Goal: Check status

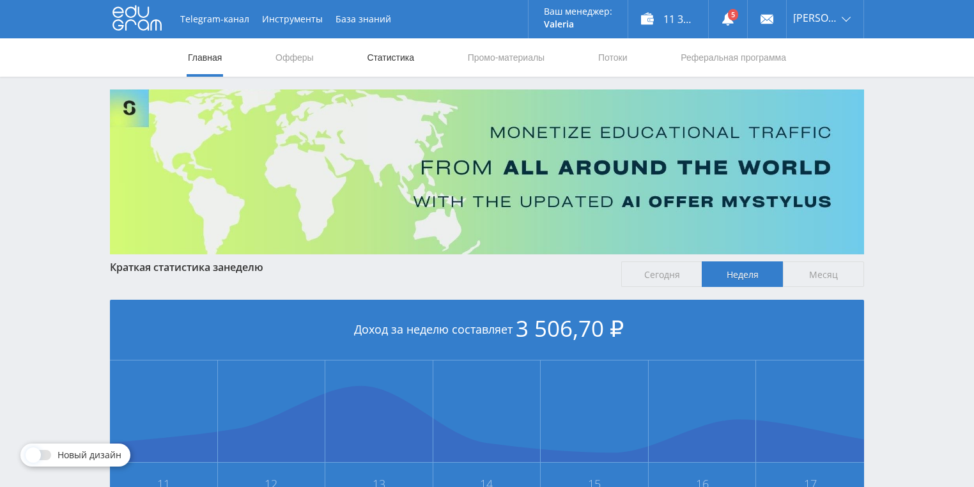
click at [391, 59] on link "Статистика" at bounding box center [391, 57] width 50 height 38
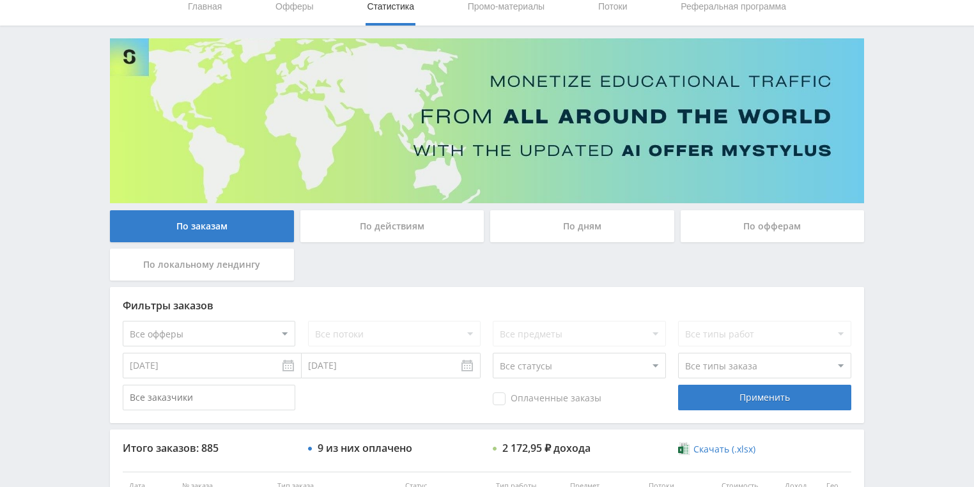
click at [405, 233] on div "По действиям" at bounding box center [392, 226] width 184 height 32
click at [0, 0] on input "По действиям" at bounding box center [0, 0] width 0 height 0
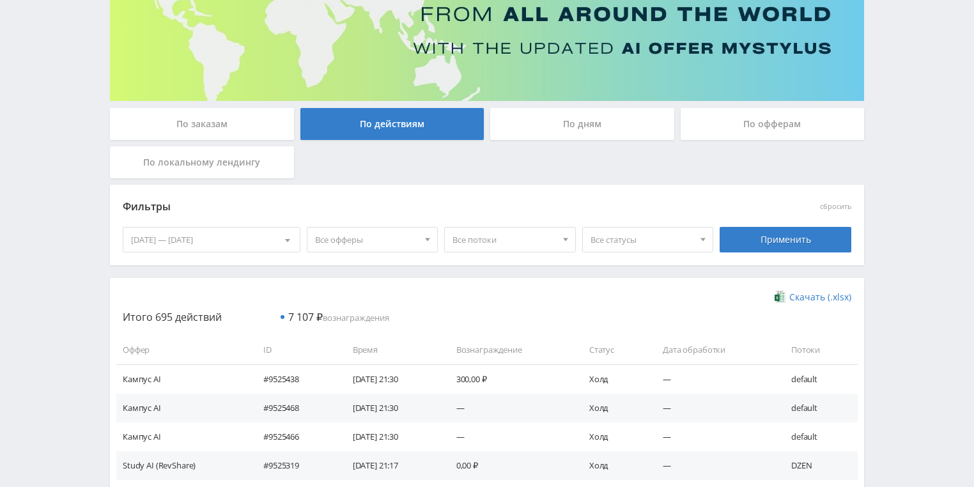
click at [573, 130] on div "По дням" at bounding box center [582, 124] width 184 height 32
click at [0, 0] on input "По дням" at bounding box center [0, 0] width 0 height 0
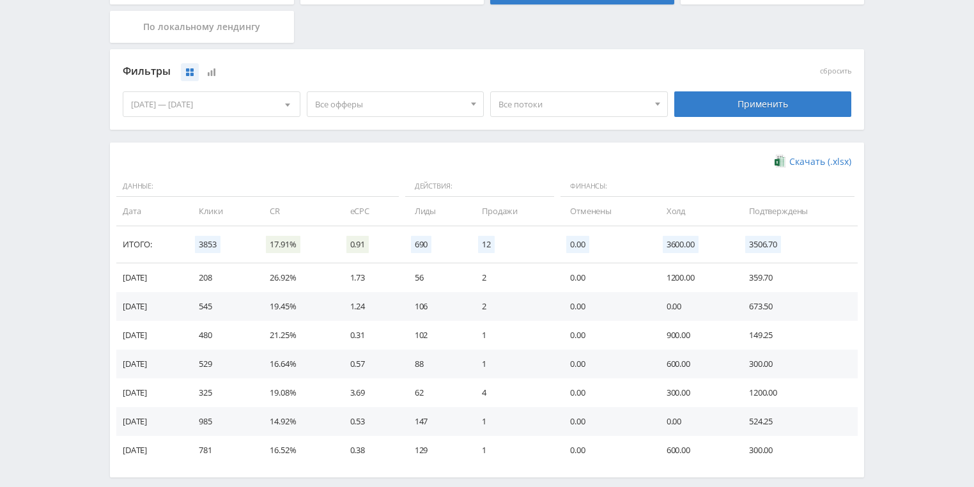
scroll to position [307, 0]
